Goal: Navigation & Orientation: Go to known website

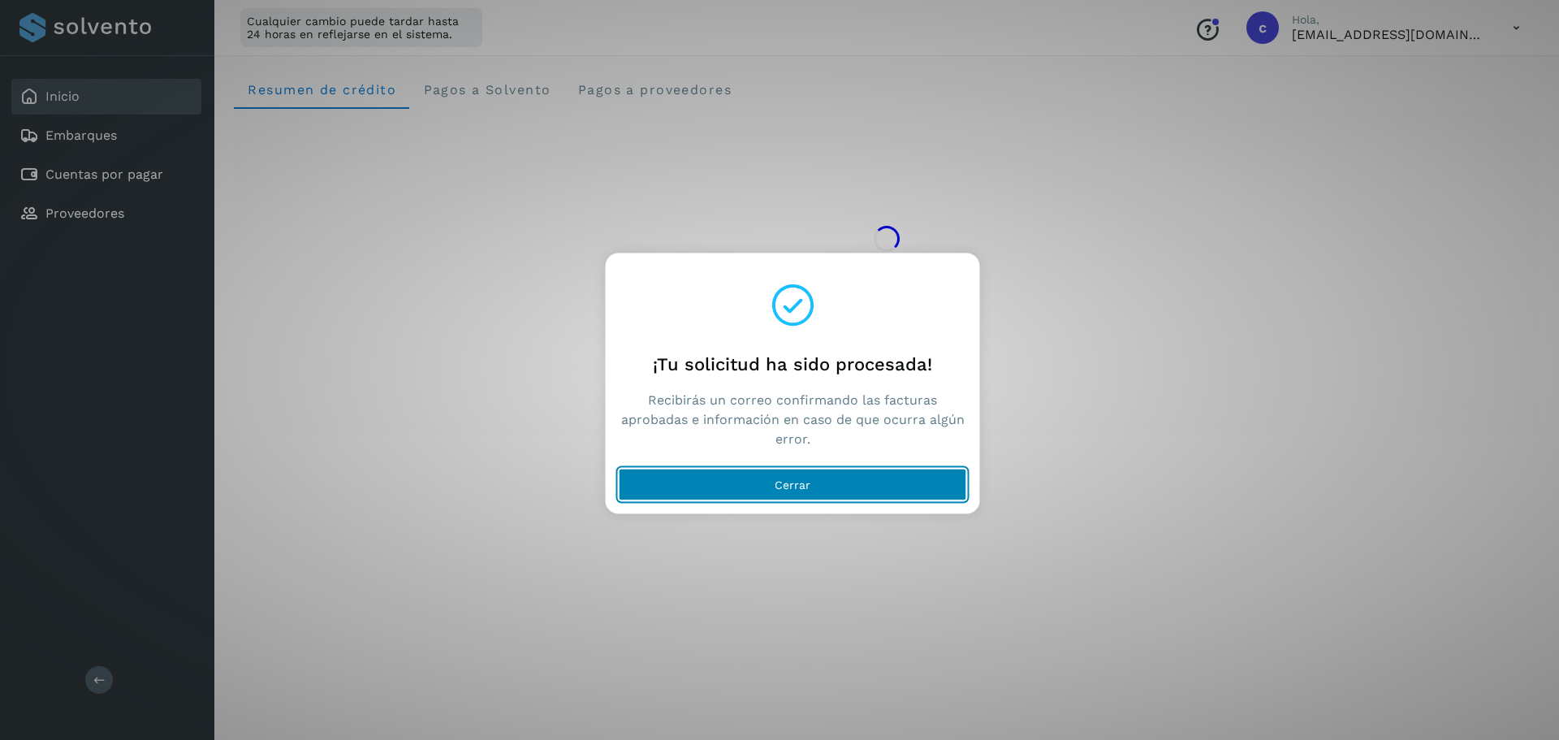
click at [815, 486] on button "Cerrar" at bounding box center [793, 484] width 348 height 32
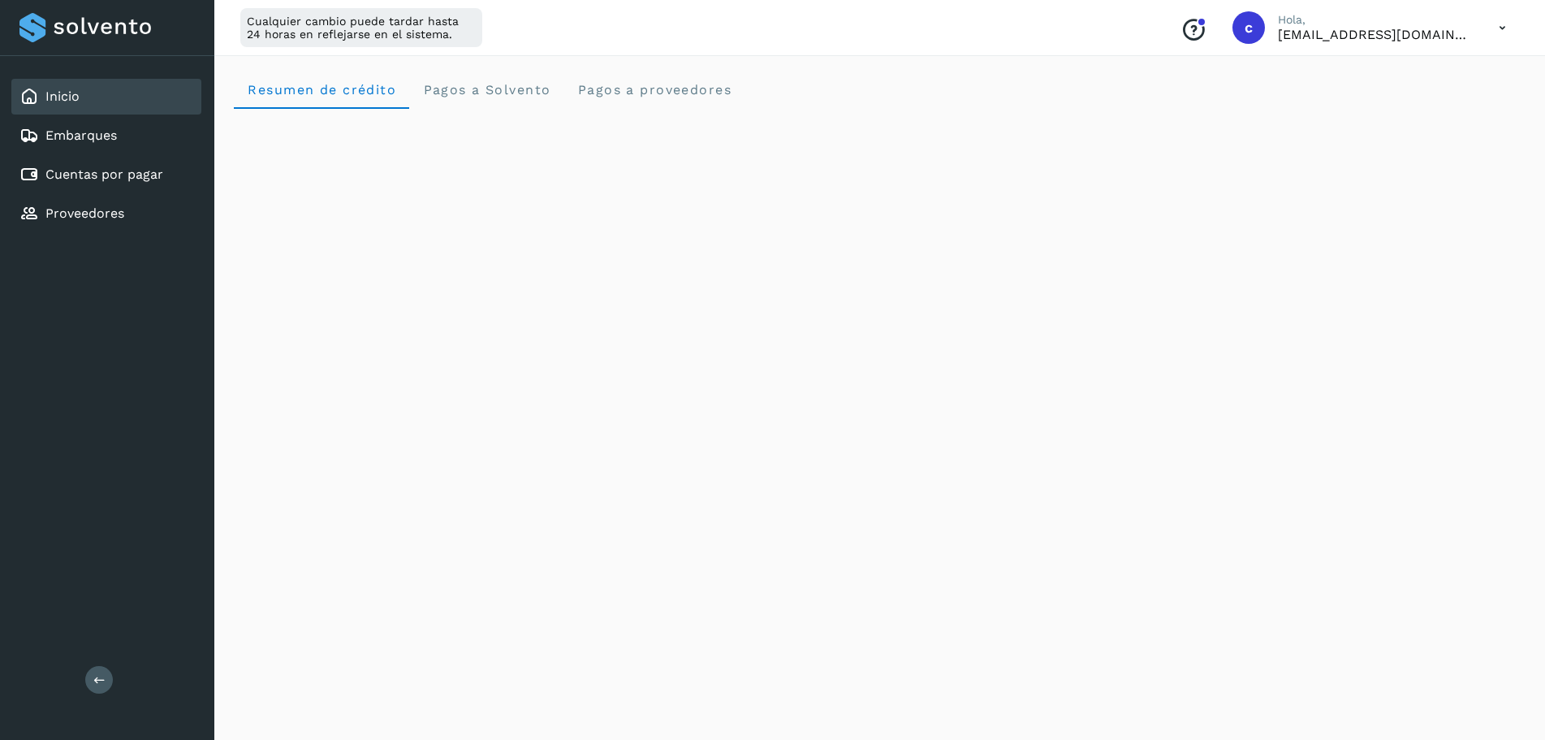
click at [1509, 22] on icon at bounding box center [1502, 27] width 33 height 33
click at [1421, 112] on div "Cerrar sesión" at bounding box center [1421, 104] width 193 height 31
